Goal: Find specific page/section: Find specific page/section

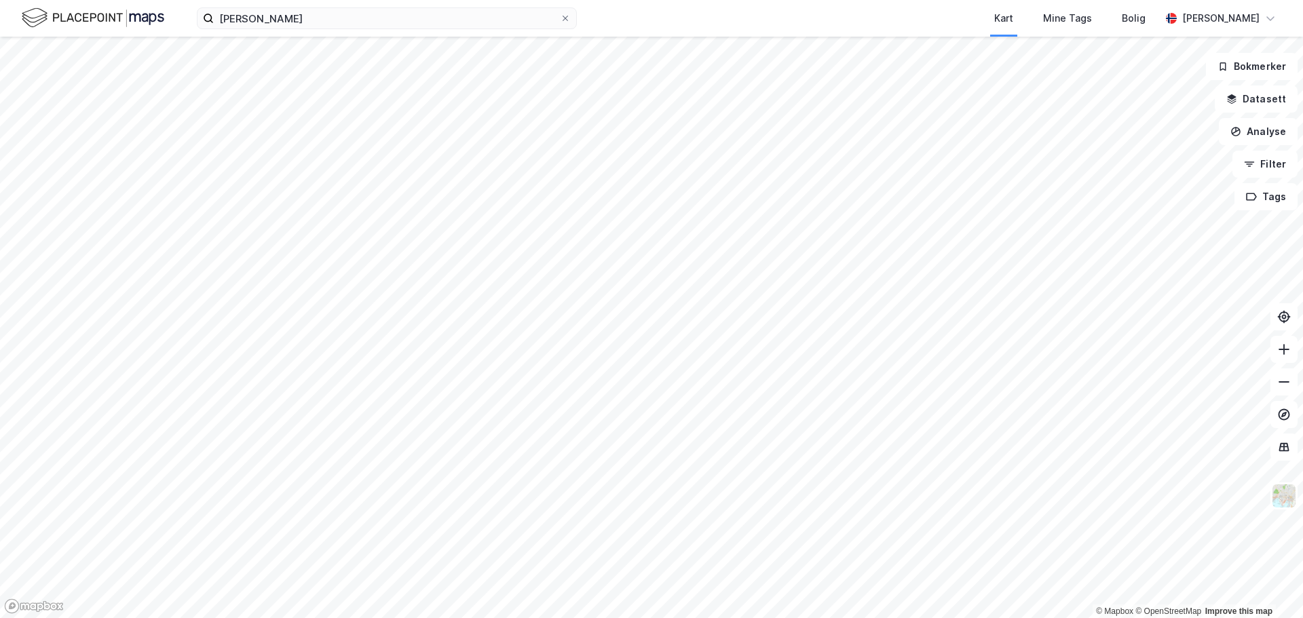
click at [564, 22] on div at bounding box center [565, 18] width 8 height 11
click at [560, 22] on input "[PERSON_NAME]" at bounding box center [387, 18] width 346 height 20
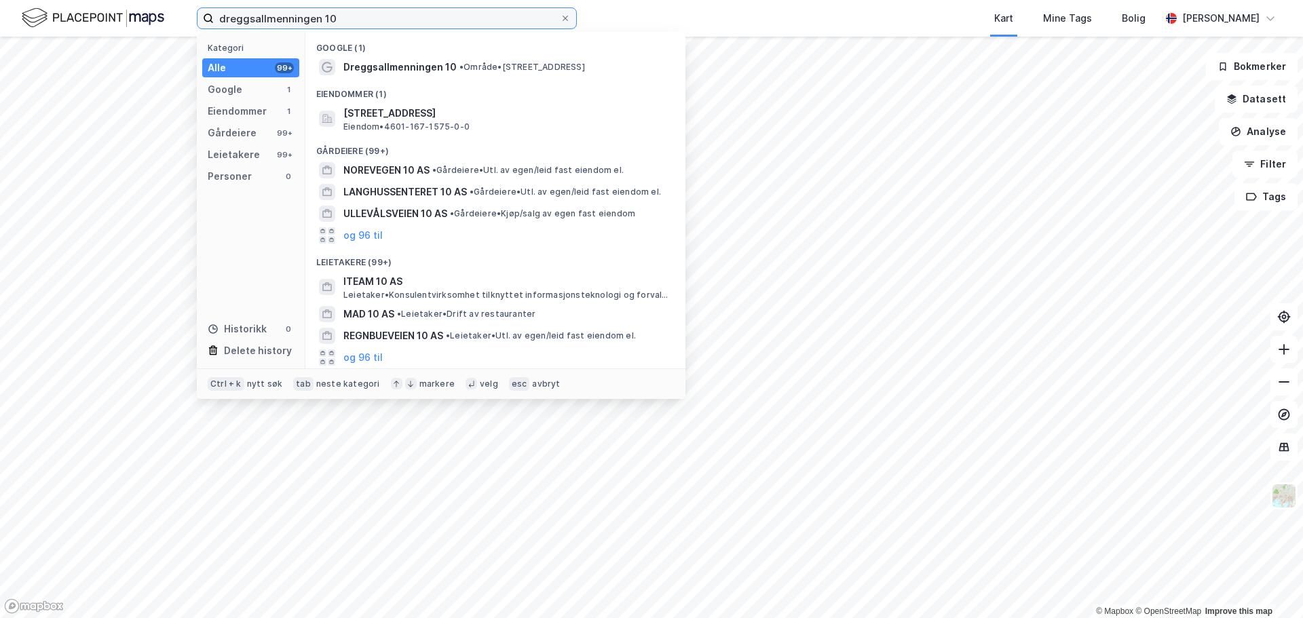
type input "dreggsallmenningen 10"
click at [436, 123] on span "Eiendom • 4601-167-1575-0-0" at bounding box center [406, 126] width 126 height 11
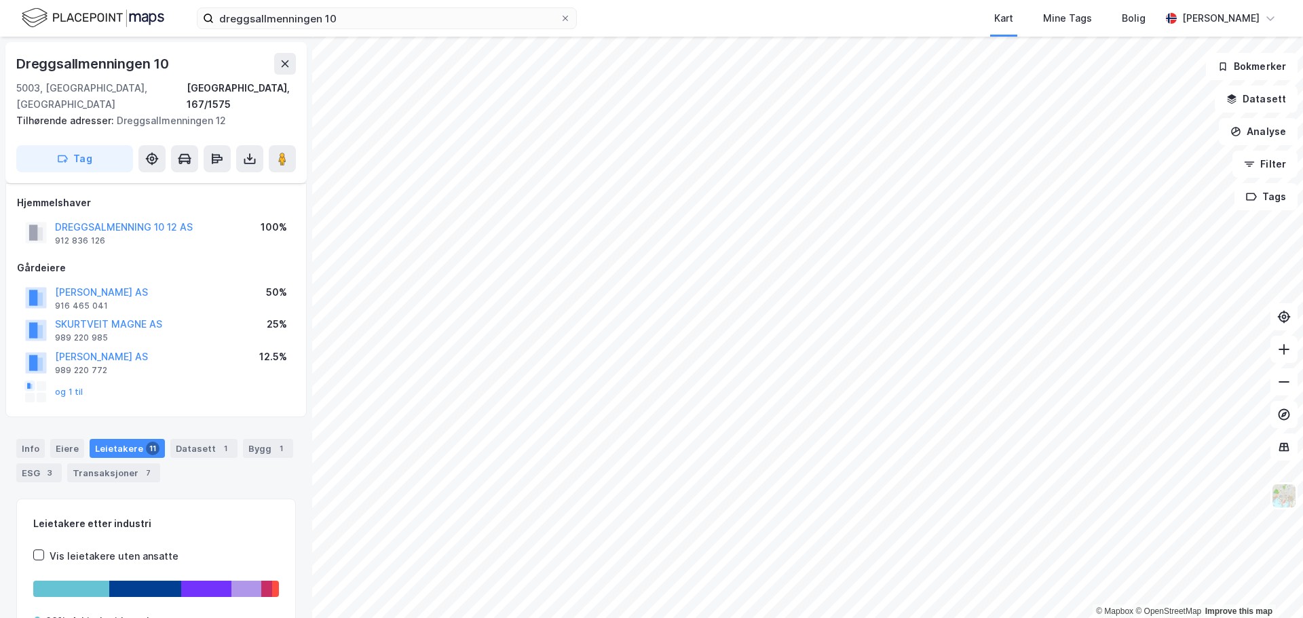
scroll to position [34, 0]
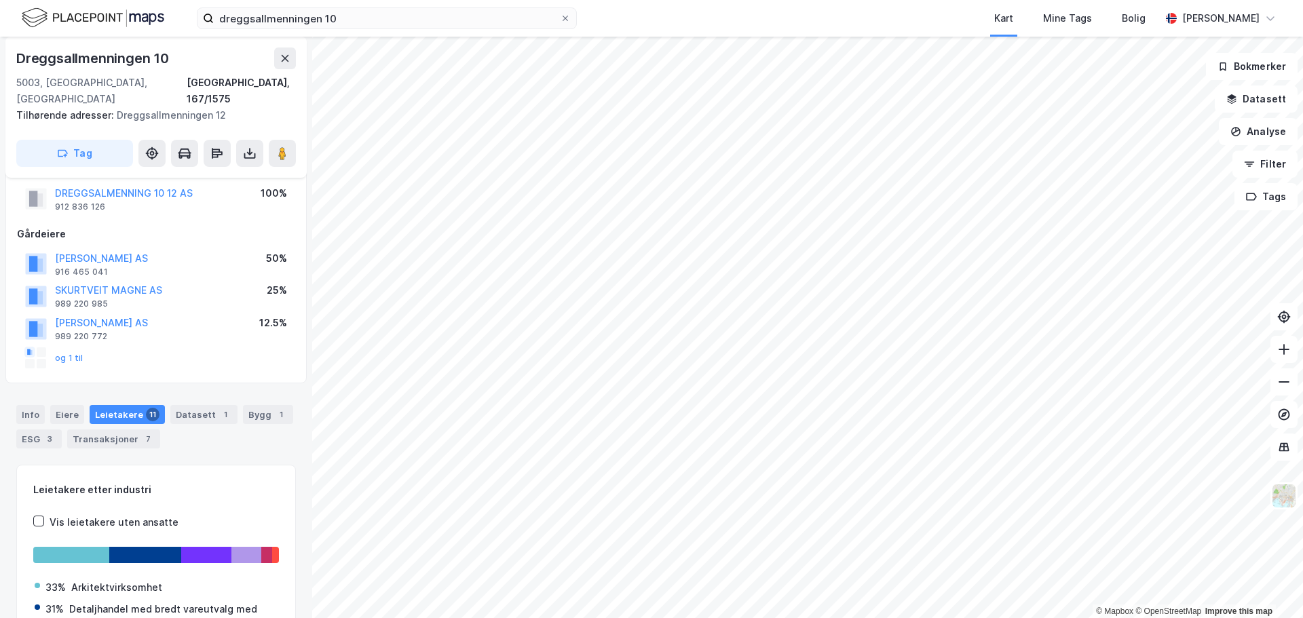
click at [1286, 498] on img at bounding box center [1284, 496] width 26 height 26
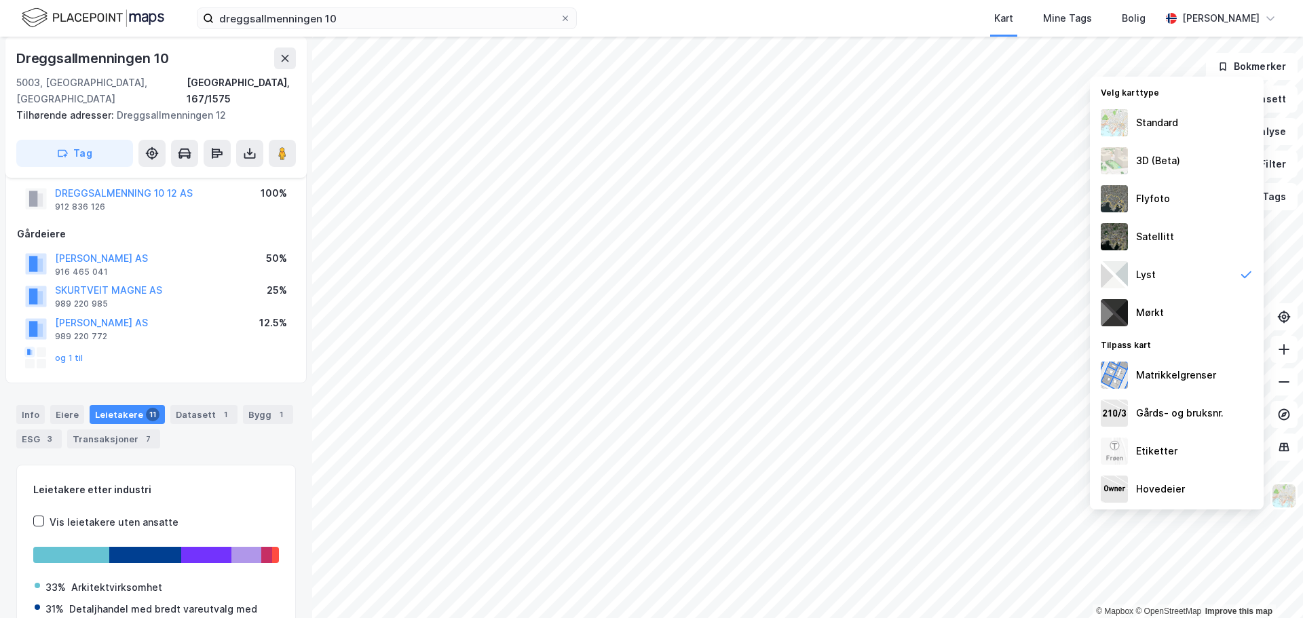
click at [1148, 233] on div "Satellitt" at bounding box center [1155, 237] width 38 height 16
